Goal: Use online tool/utility

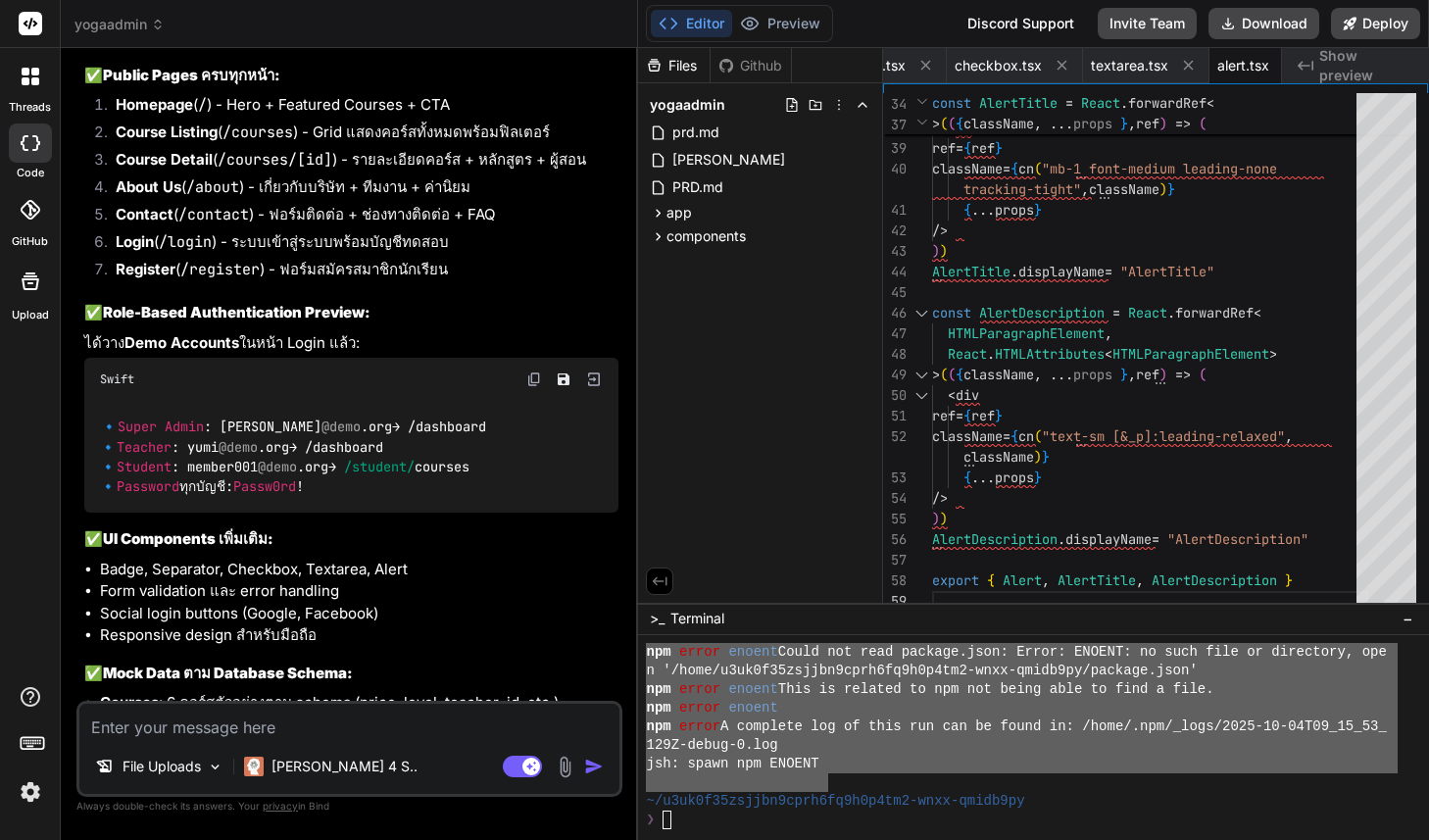
scroll to position [8463, 0]
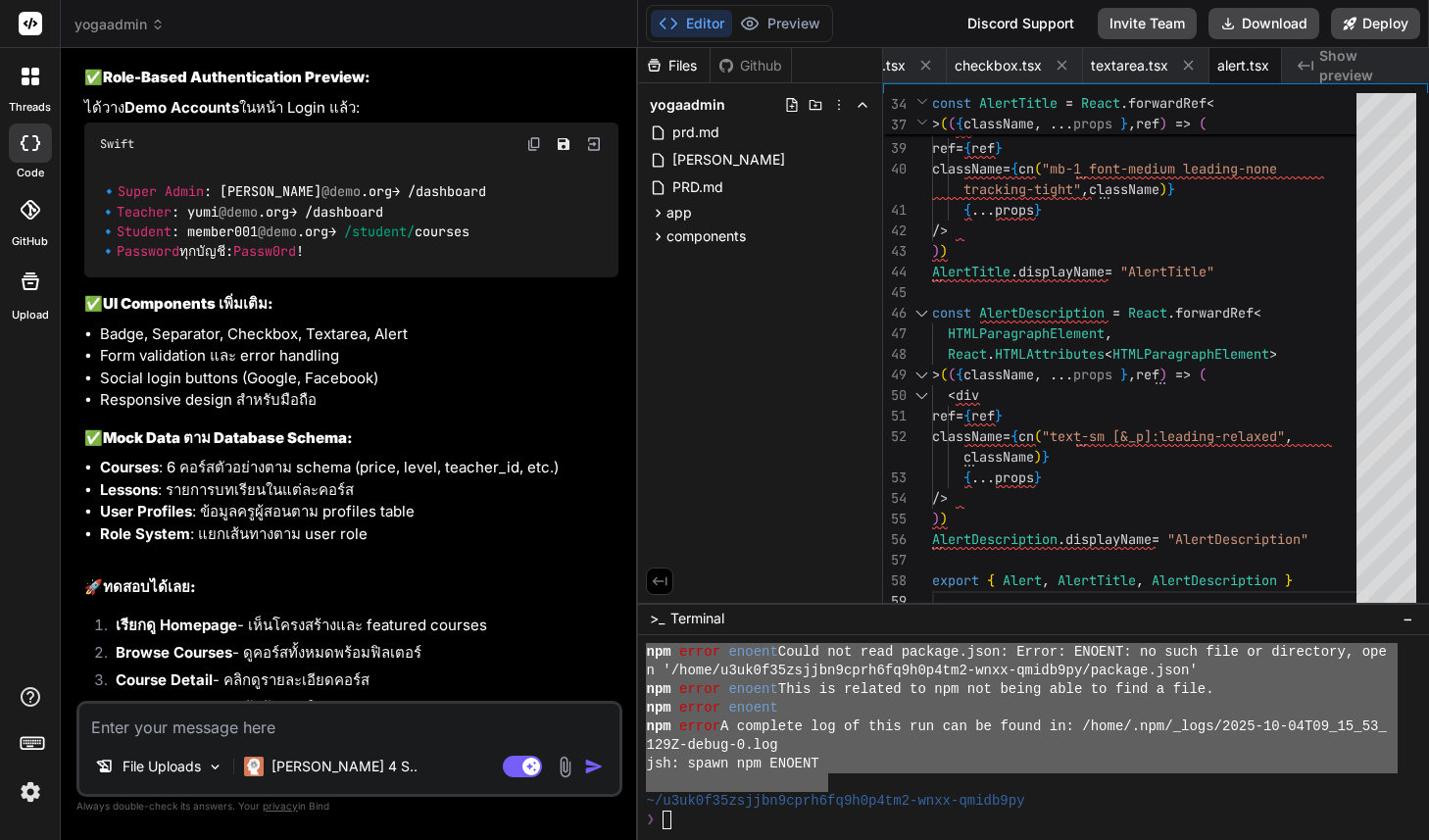
drag, startPoint x: 350, startPoint y: 656, endPoint x: 164, endPoint y: 653, distance: 186.0
copy code "[URL]"
click at [658, 211] on icon at bounding box center [658, 213] width 5 height 8
click at [677, 238] on icon at bounding box center [674, 238] width 17 height 17
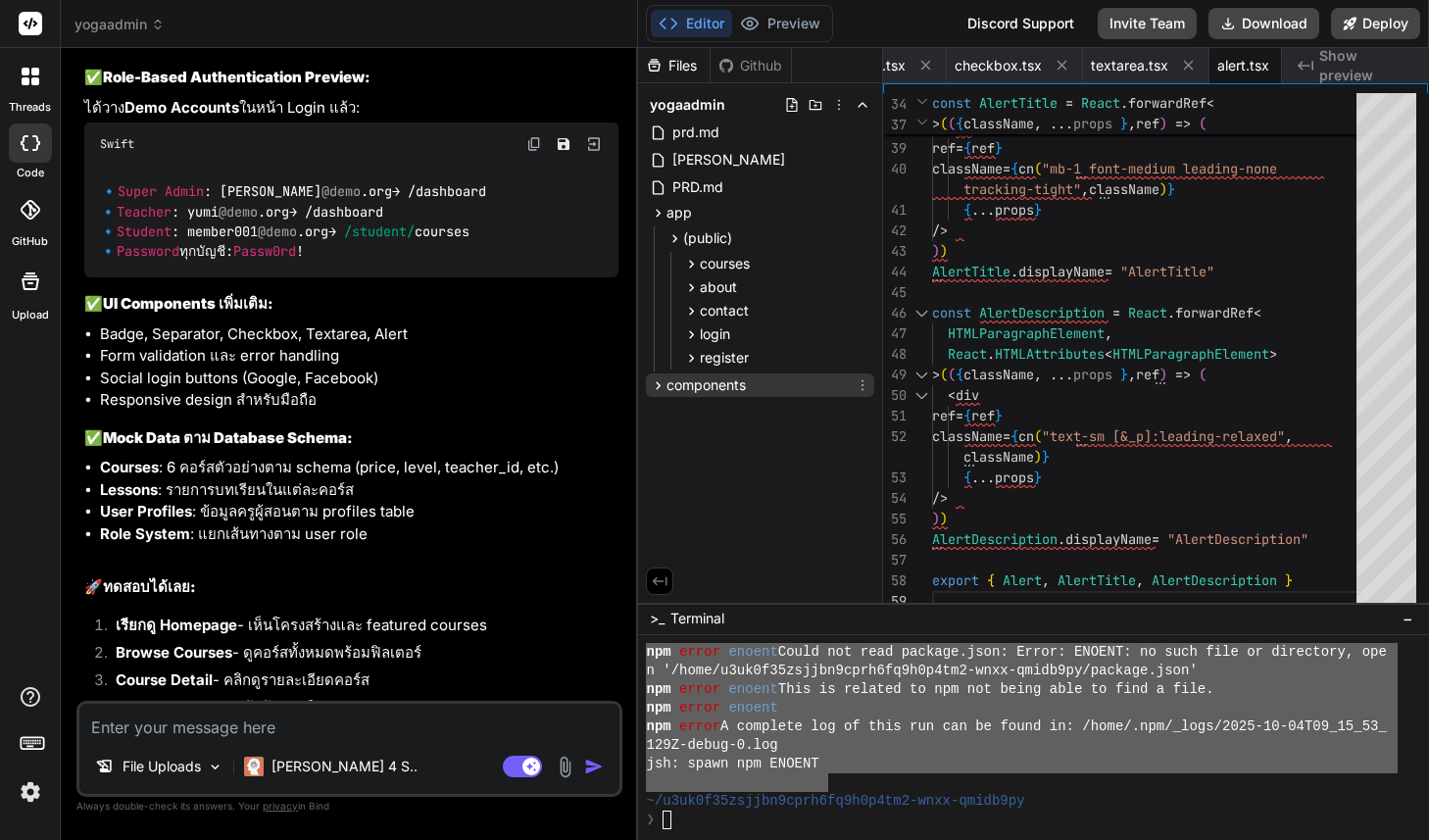
click at [661, 383] on icon at bounding box center [658, 385] width 17 height 17
click at [692, 264] on icon at bounding box center [692, 263] width 5 height 8
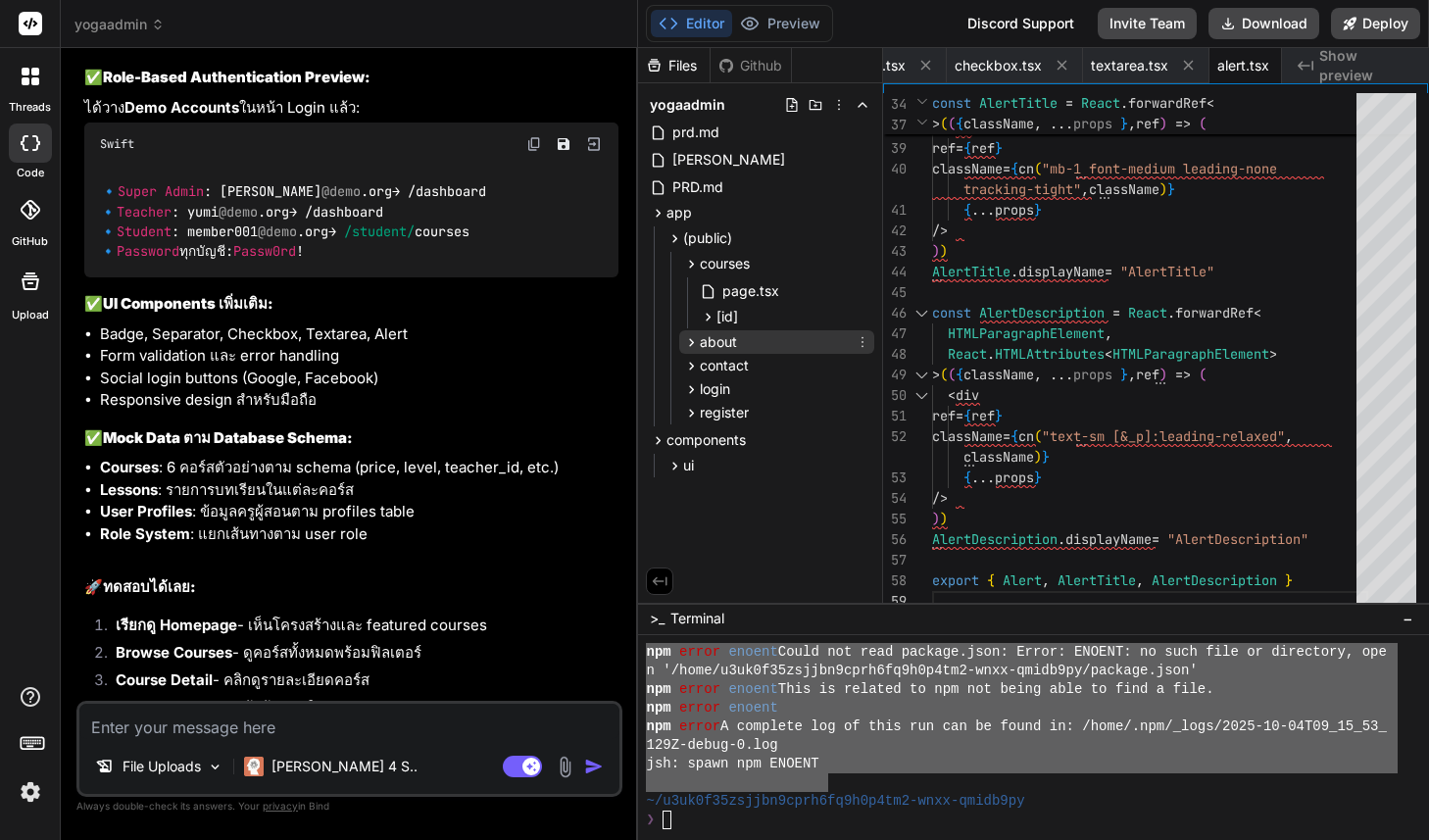
click at [691, 339] on icon at bounding box center [691, 342] width 17 height 17
click at [690, 393] on icon at bounding box center [691, 397] width 17 height 17
